Goal: Find specific page/section: Find specific page/section

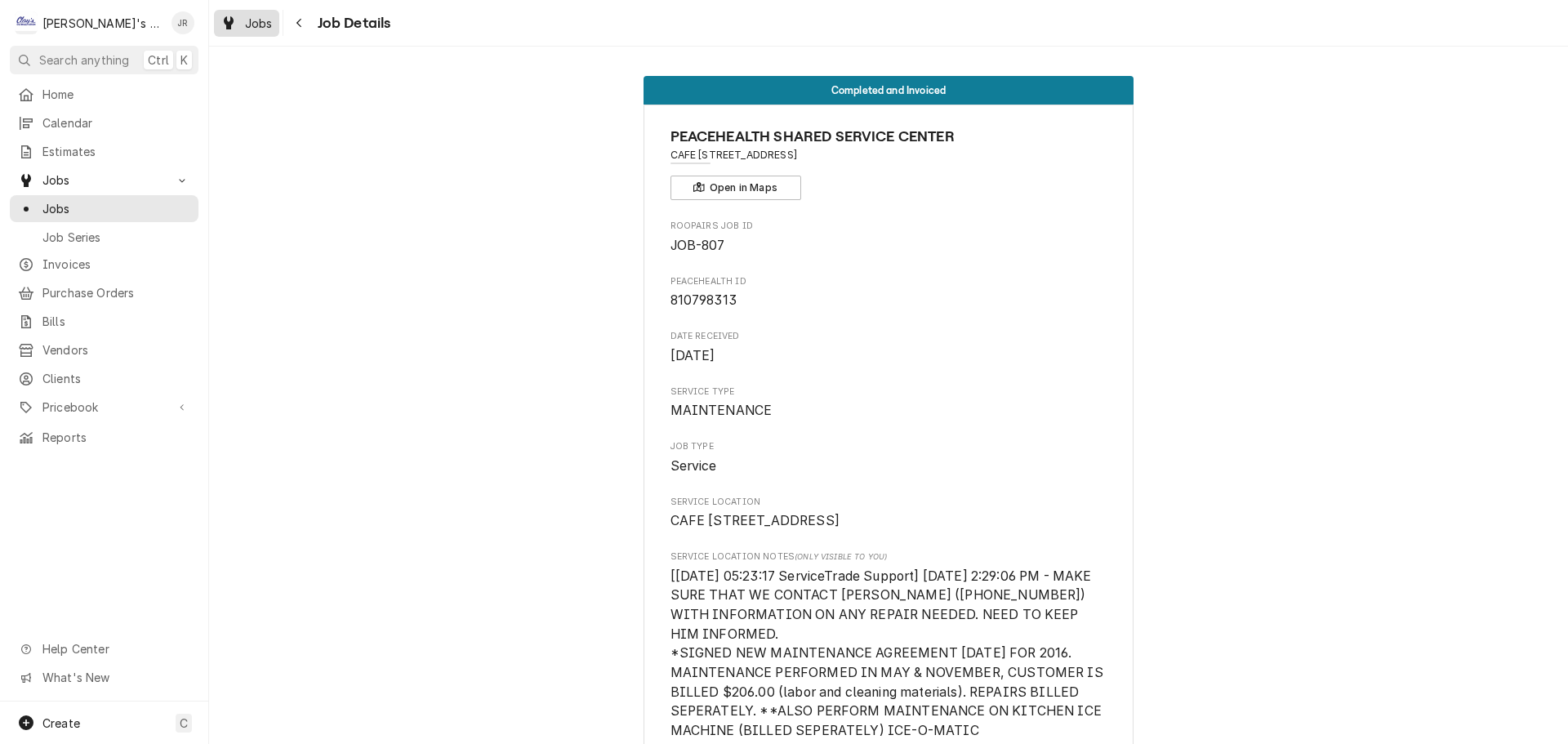
scroll to position [81, 0]
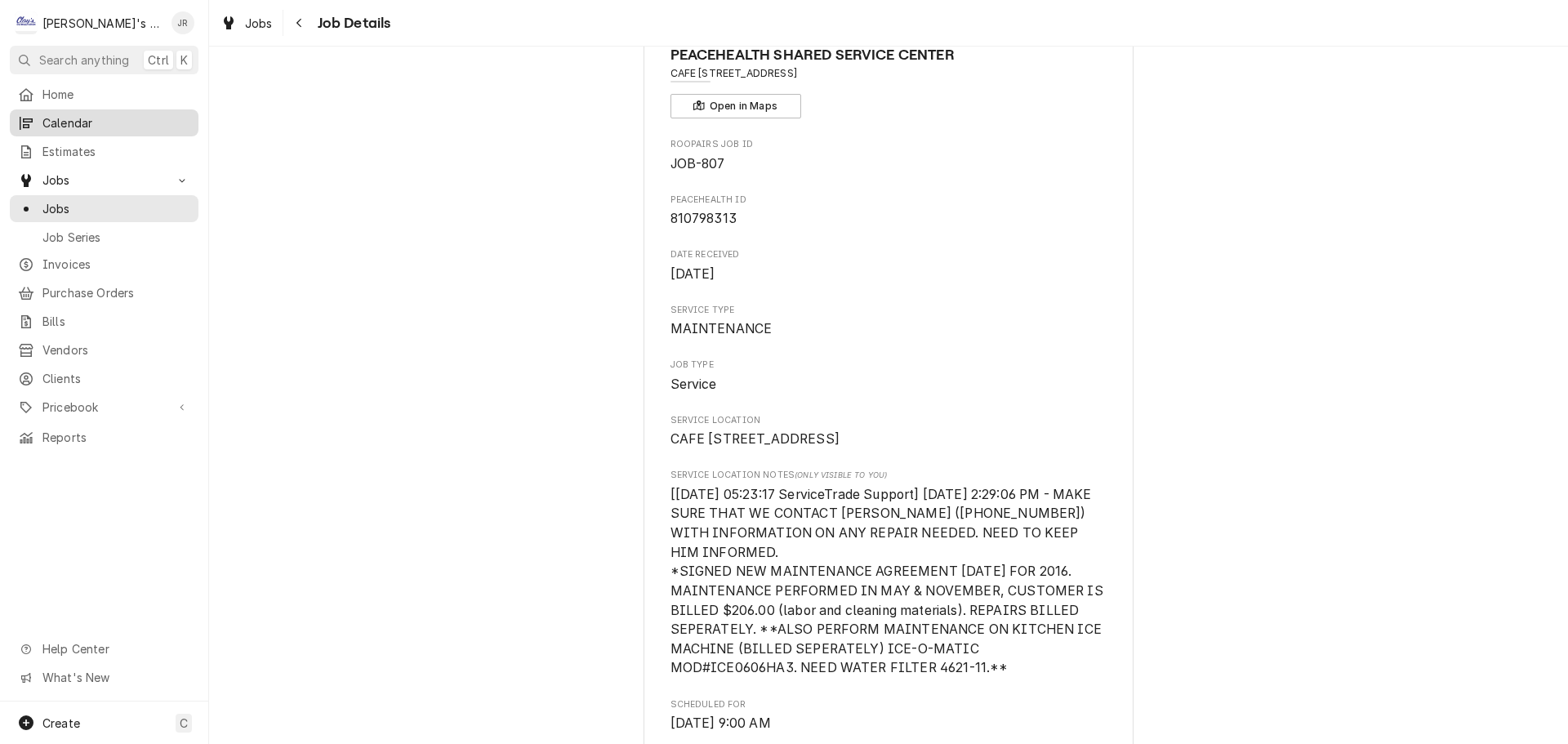
click at [137, 116] on span "Calendar" at bounding box center [116, 122] width 148 height 17
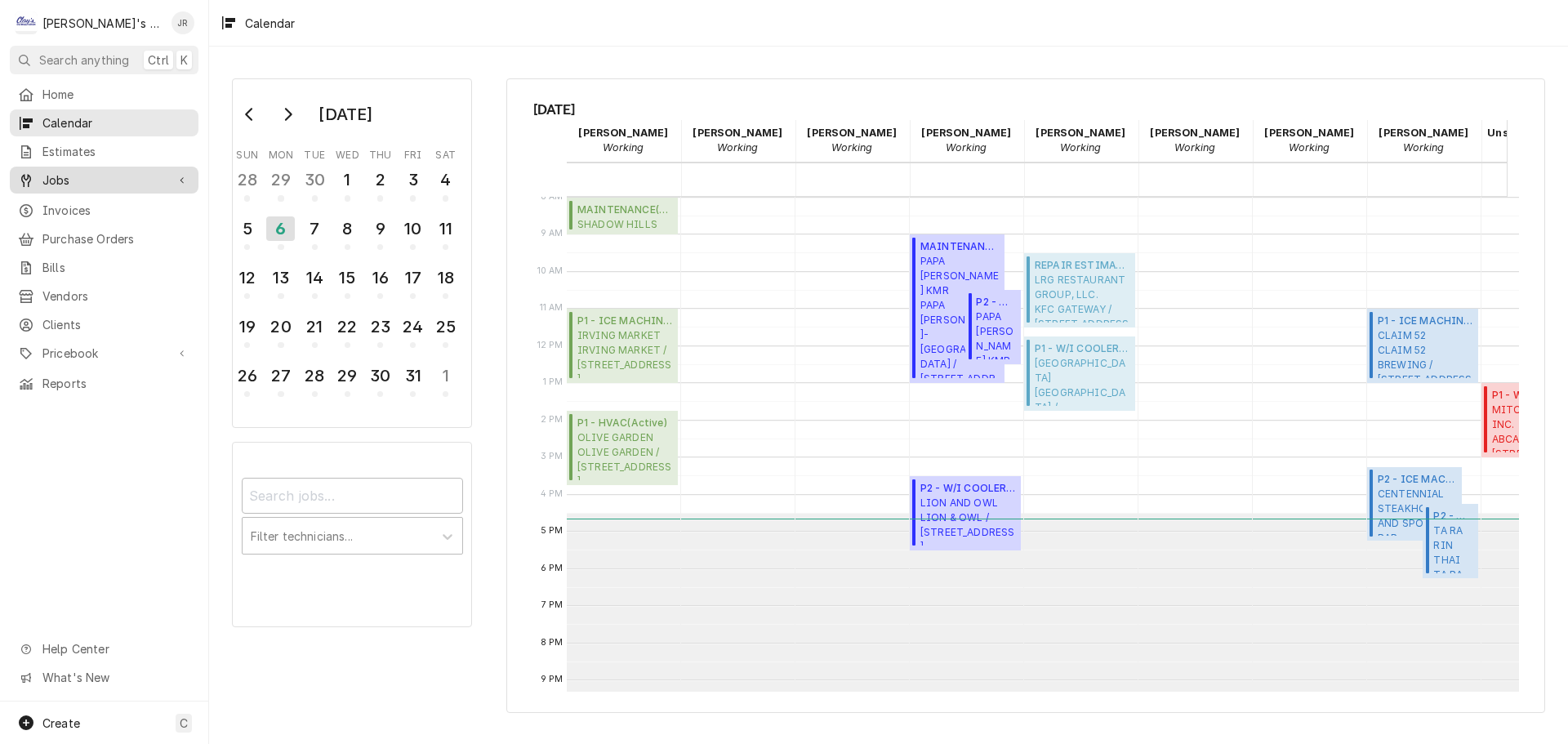
click at [118, 171] on span "Jobs" at bounding box center [104, 179] width 124 height 17
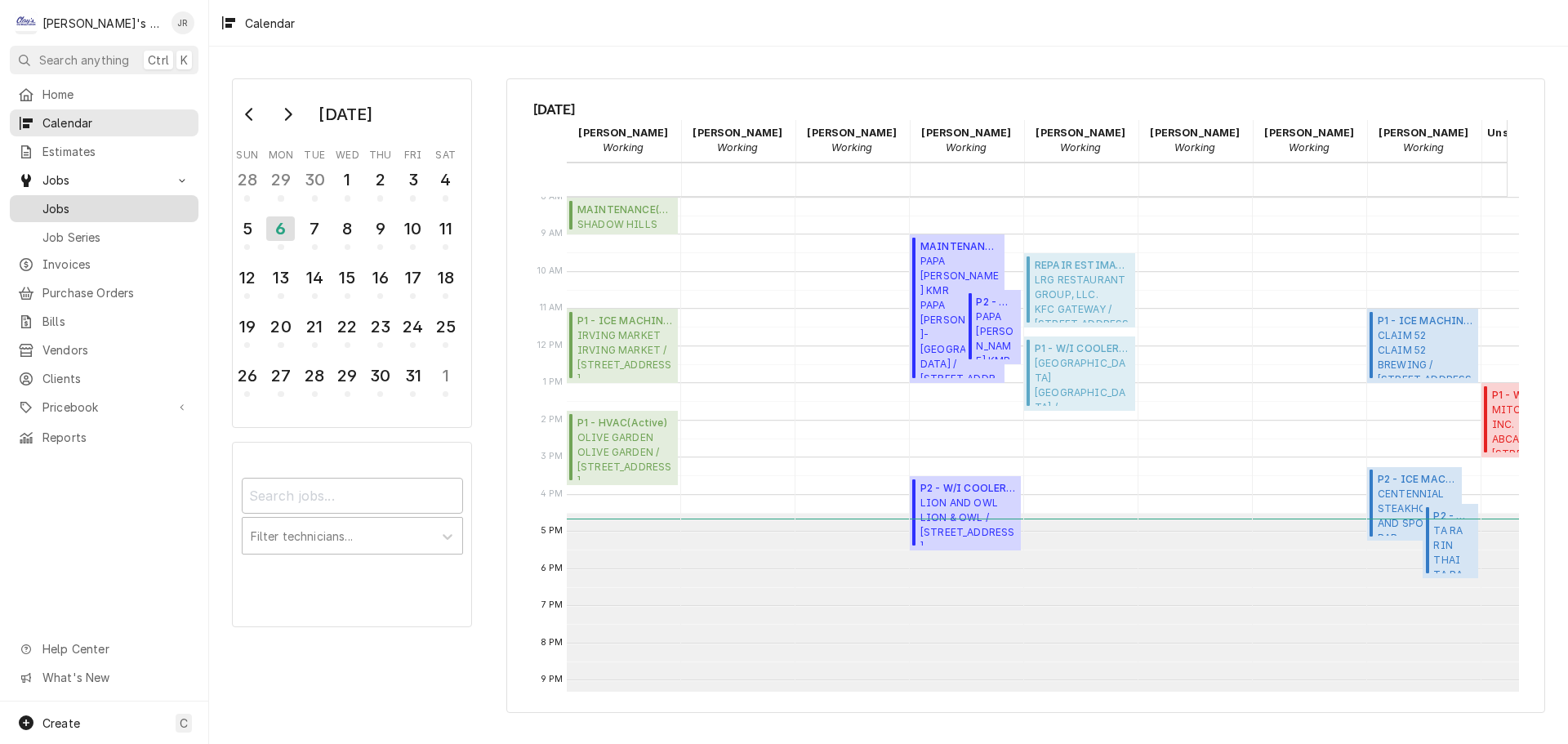
click at [138, 200] on span "Jobs" at bounding box center [116, 208] width 148 height 17
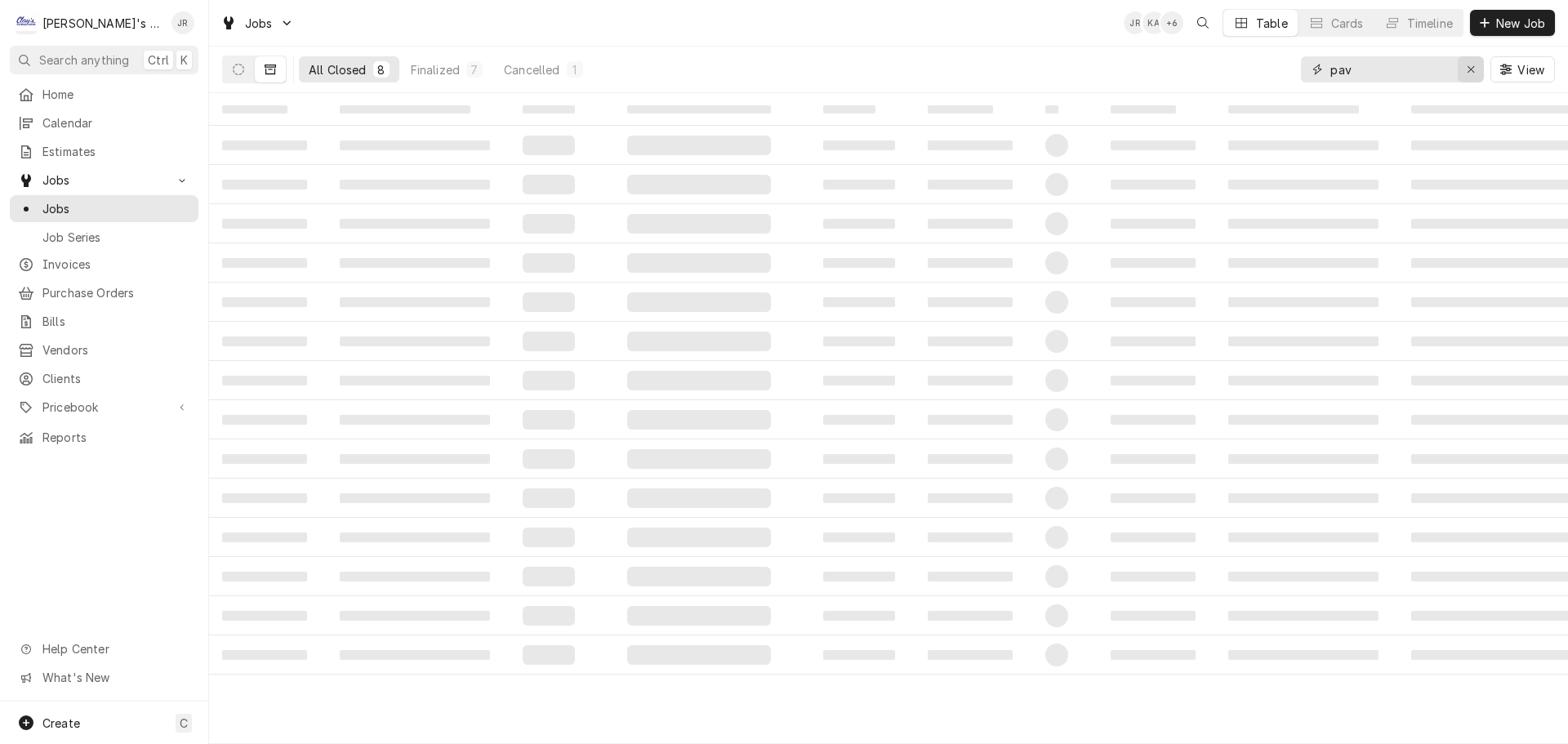
click at [1473, 65] on icon "Erase input" at bounding box center [1472, 69] width 9 height 11
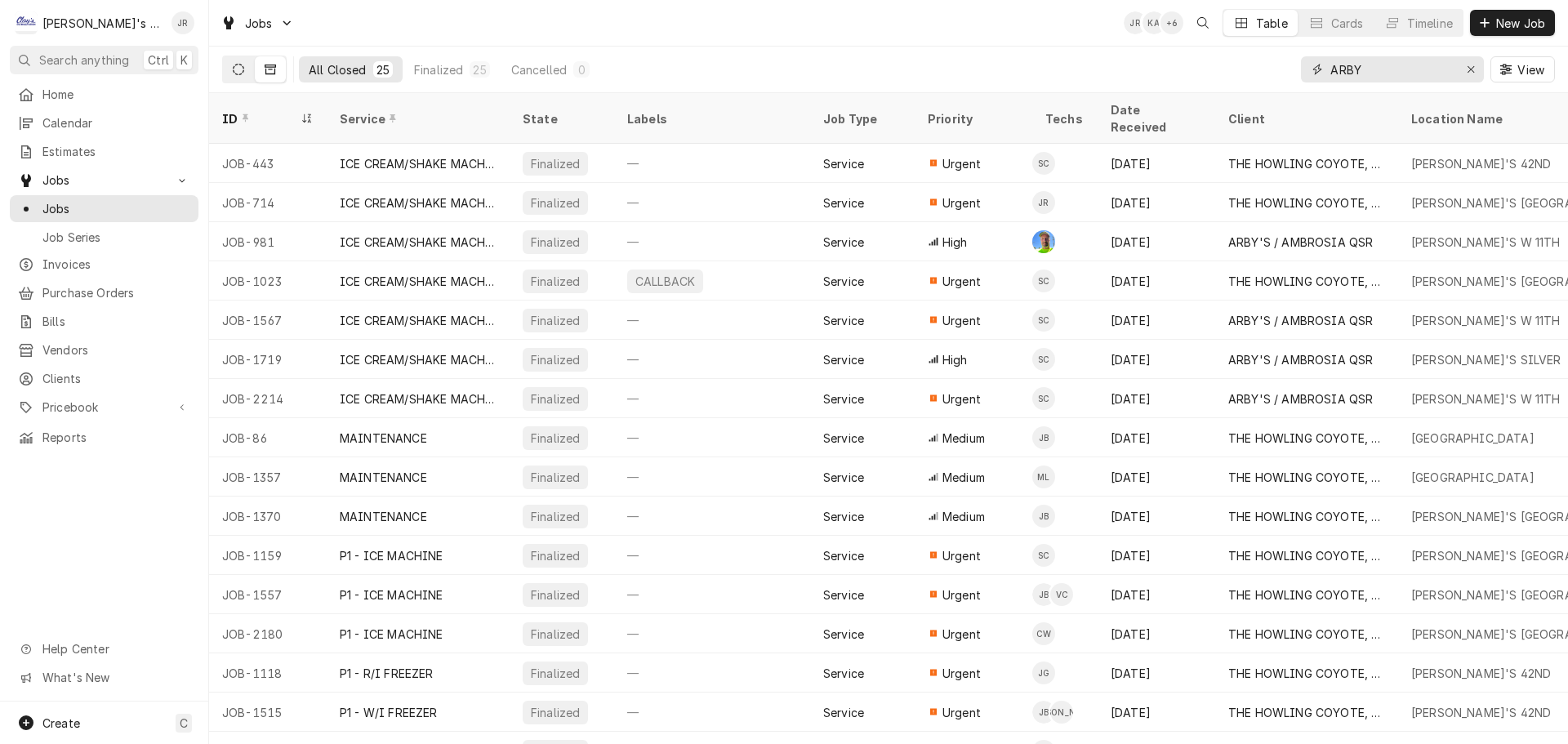
type input "ARBY"
click at [237, 73] on icon "Dynamic Content Wrapper" at bounding box center [238, 69] width 11 height 11
